Goal: Find specific page/section: Find specific page/section

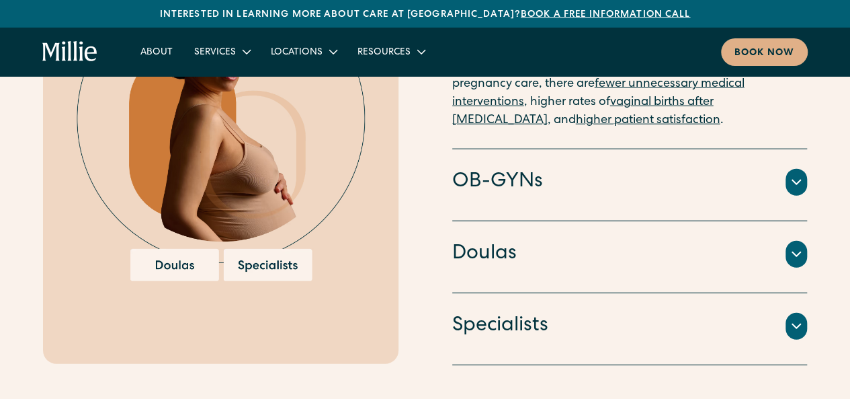
scroll to position [1559, 0]
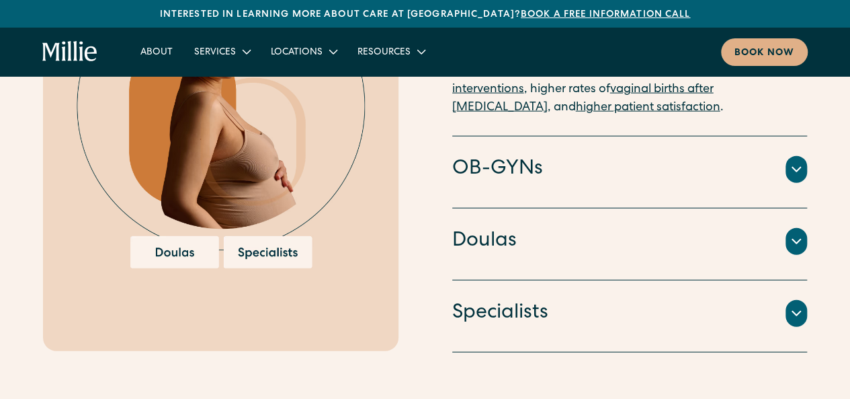
click at [800, 235] on icon at bounding box center [797, 241] width 16 height 16
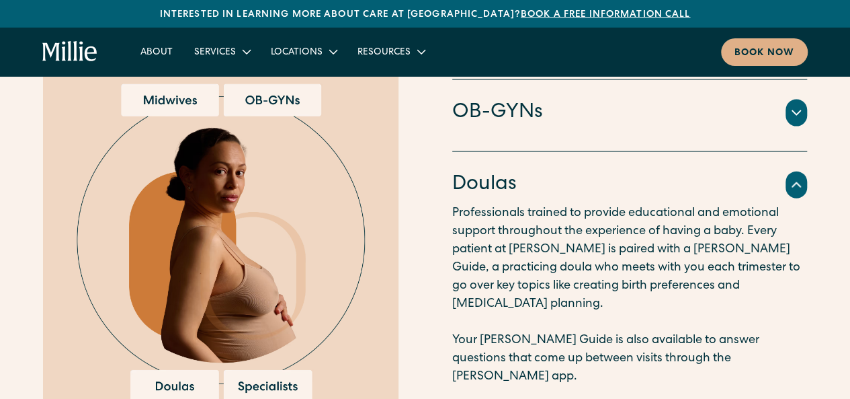
scroll to position [1378, 0]
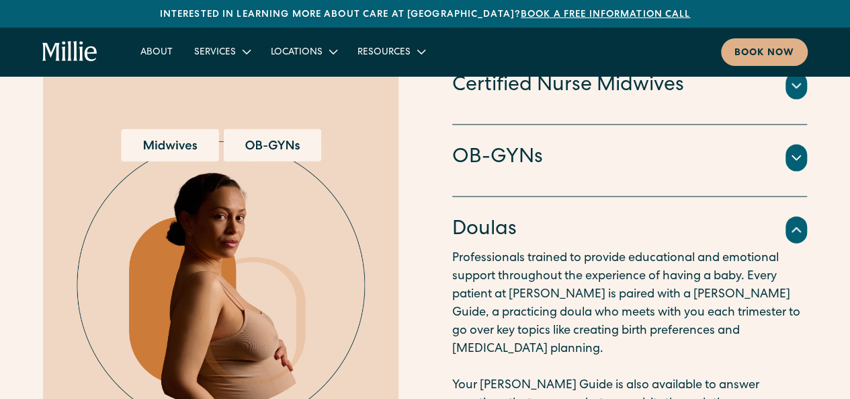
click at [793, 165] on icon at bounding box center [797, 158] width 16 height 16
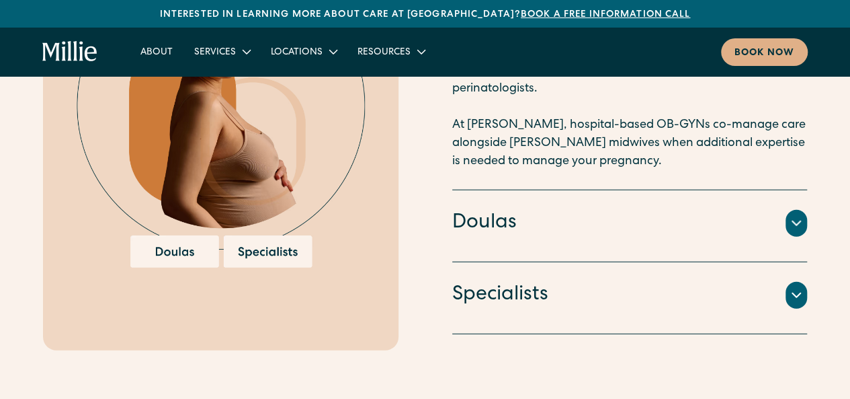
scroll to position [1585, 0]
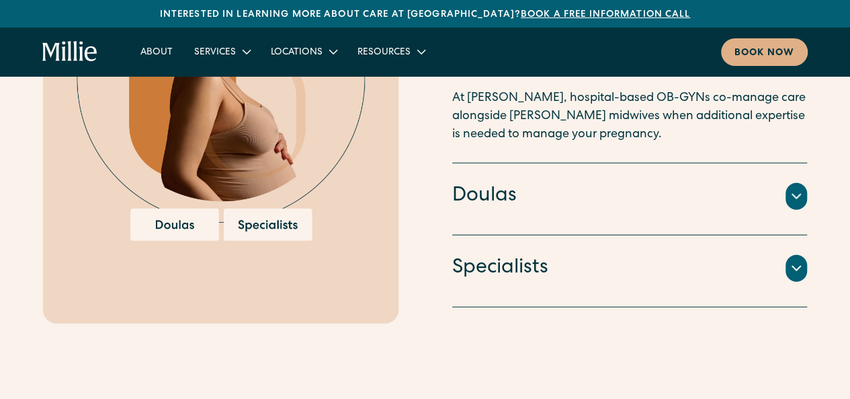
click at [798, 260] on div at bounding box center [797, 268] width 22 height 27
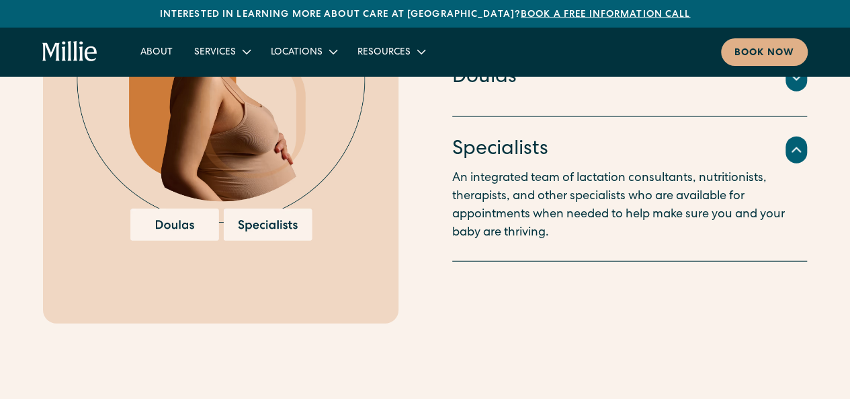
click at [801, 142] on icon at bounding box center [797, 150] width 16 height 16
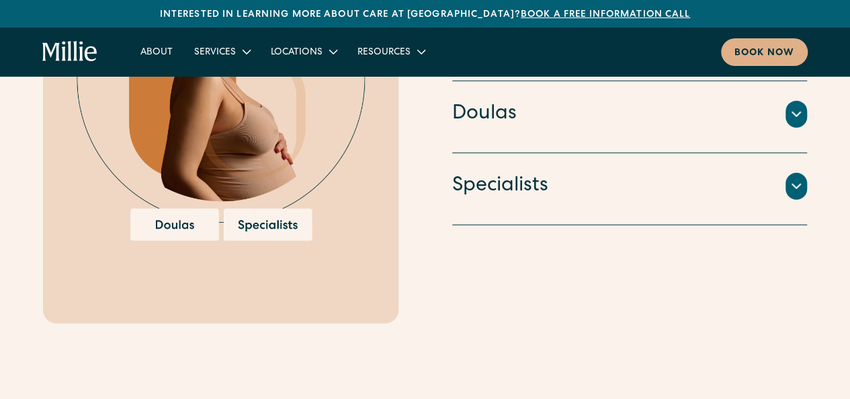
click at [794, 108] on icon at bounding box center [797, 114] width 16 height 16
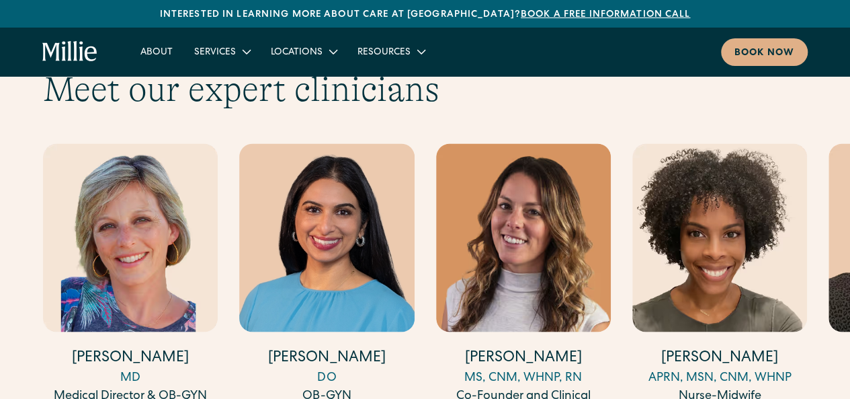
scroll to position [3601, 0]
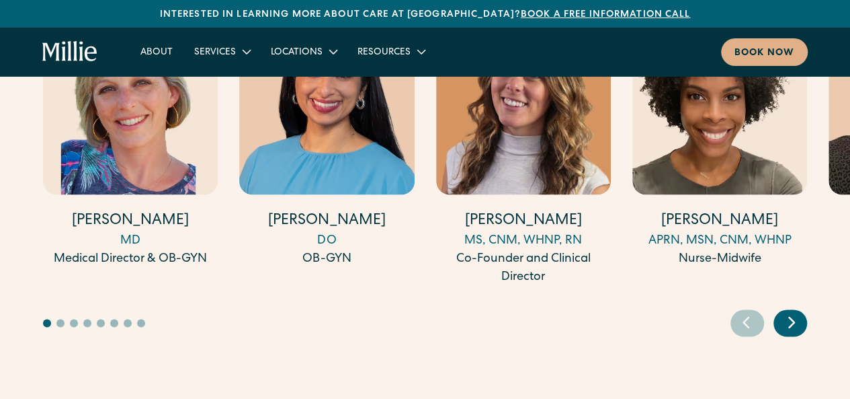
scroll to position [3762, 0]
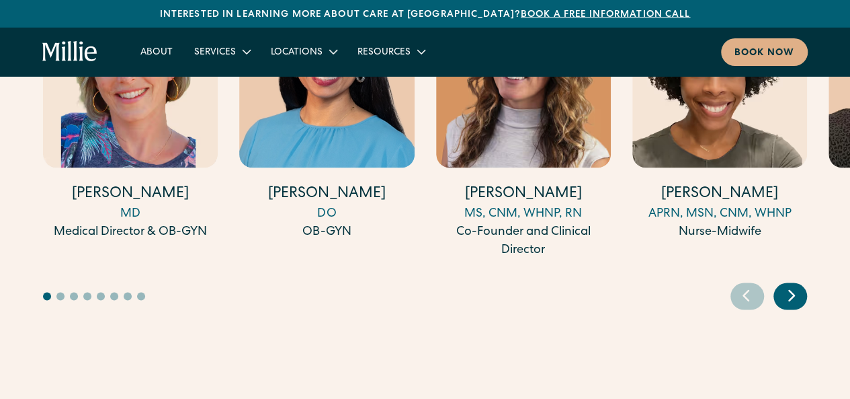
click at [795, 284] on icon "Next slide" at bounding box center [792, 294] width 20 height 21
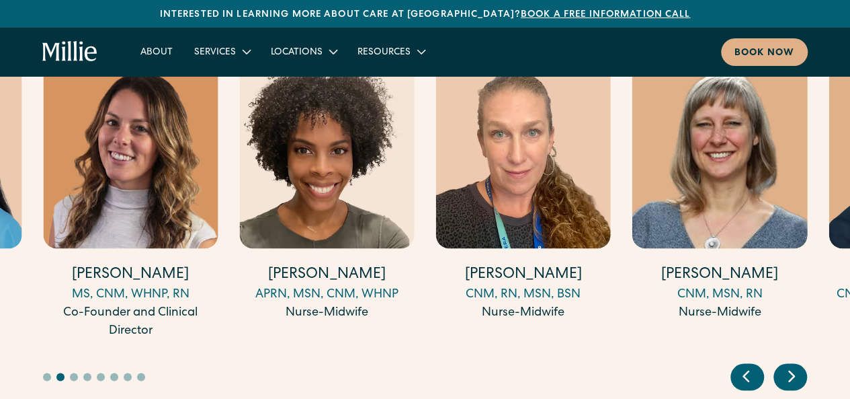
scroll to position [3655, 0]
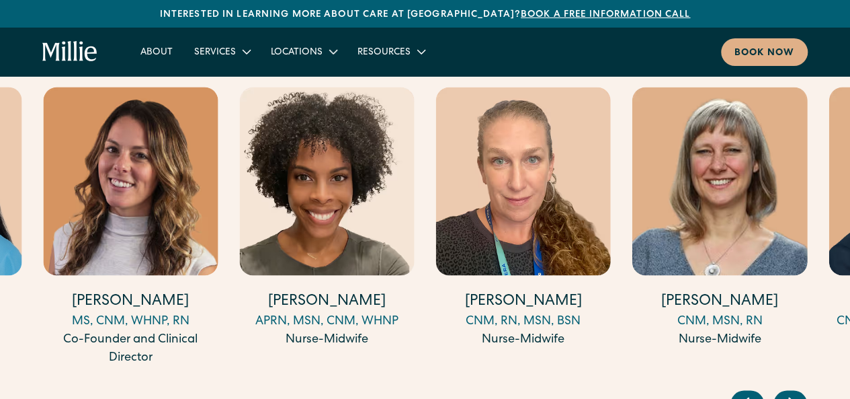
click at [793, 392] on icon "Next slide" at bounding box center [792, 402] width 20 height 21
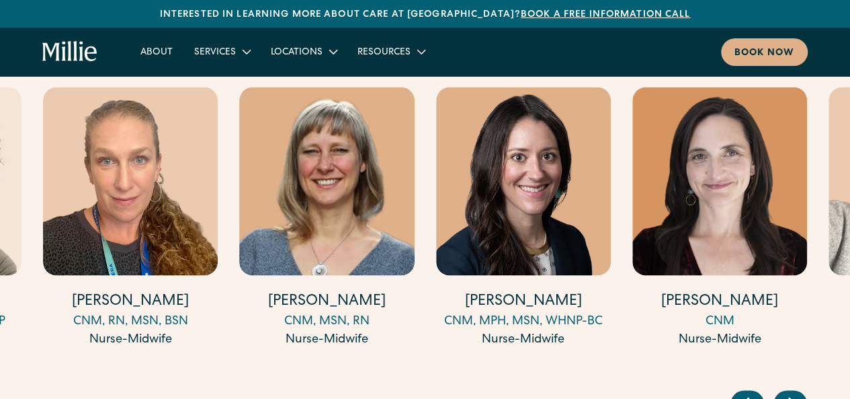
click at [793, 392] on icon "Next slide" at bounding box center [792, 402] width 20 height 21
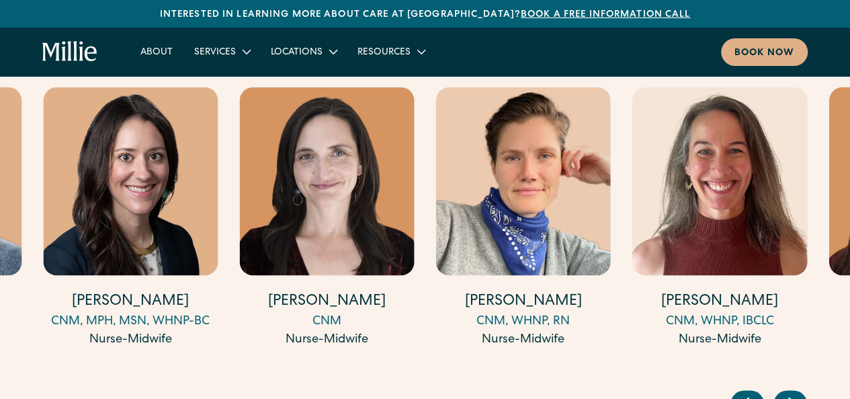
click at [793, 392] on icon "Next slide" at bounding box center [792, 402] width 20 height 21
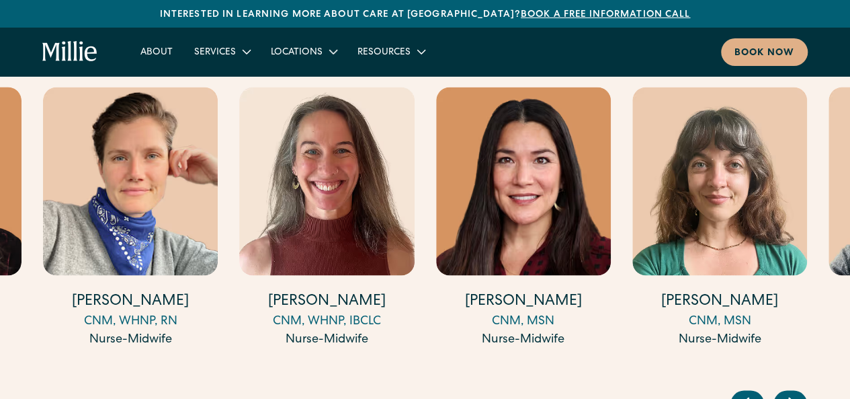
click at [793, 392] on icon "Next slide" at bounding box center [792, 402] width 20 height 21
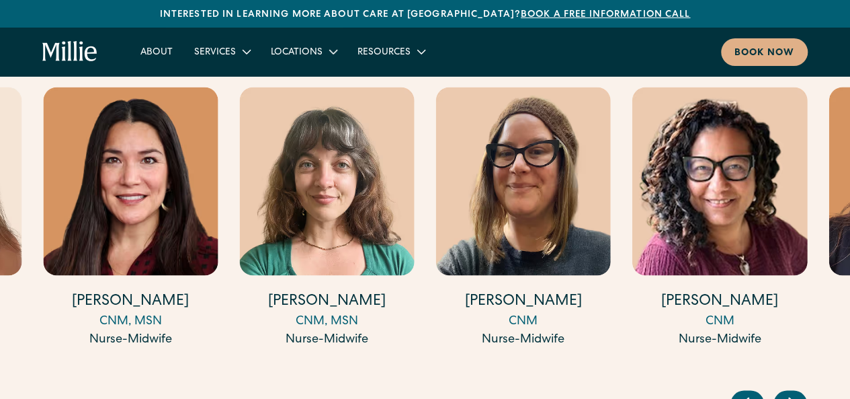
click at [793, 392] on icon "Next slide" at bounding box center [792, 402] width 20 height 21
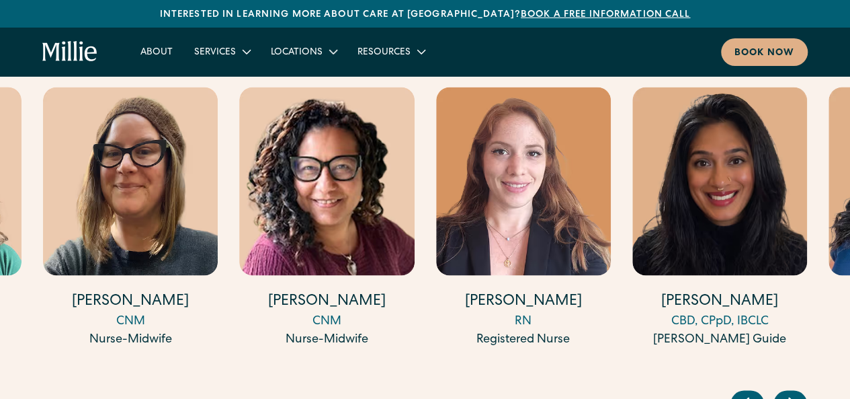
click at [793, 392] on icon "Next slide" at bounding box center [792, 402] width 20 height 21
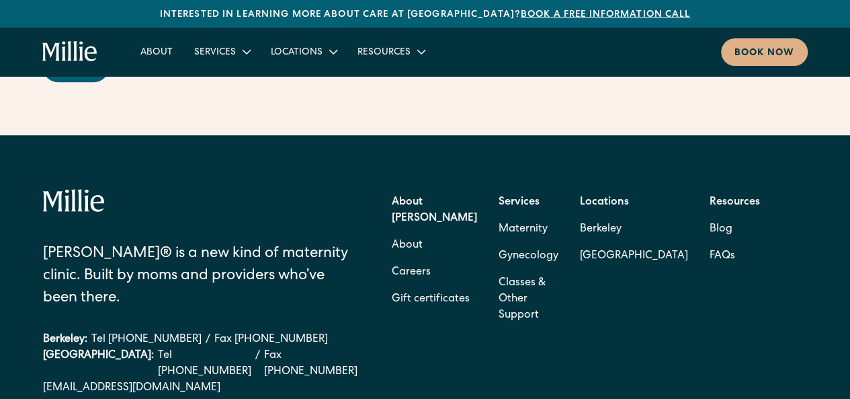
scroll to position [5403, 0]
